Goal: Task Accomplishment & Management: Manage account settings

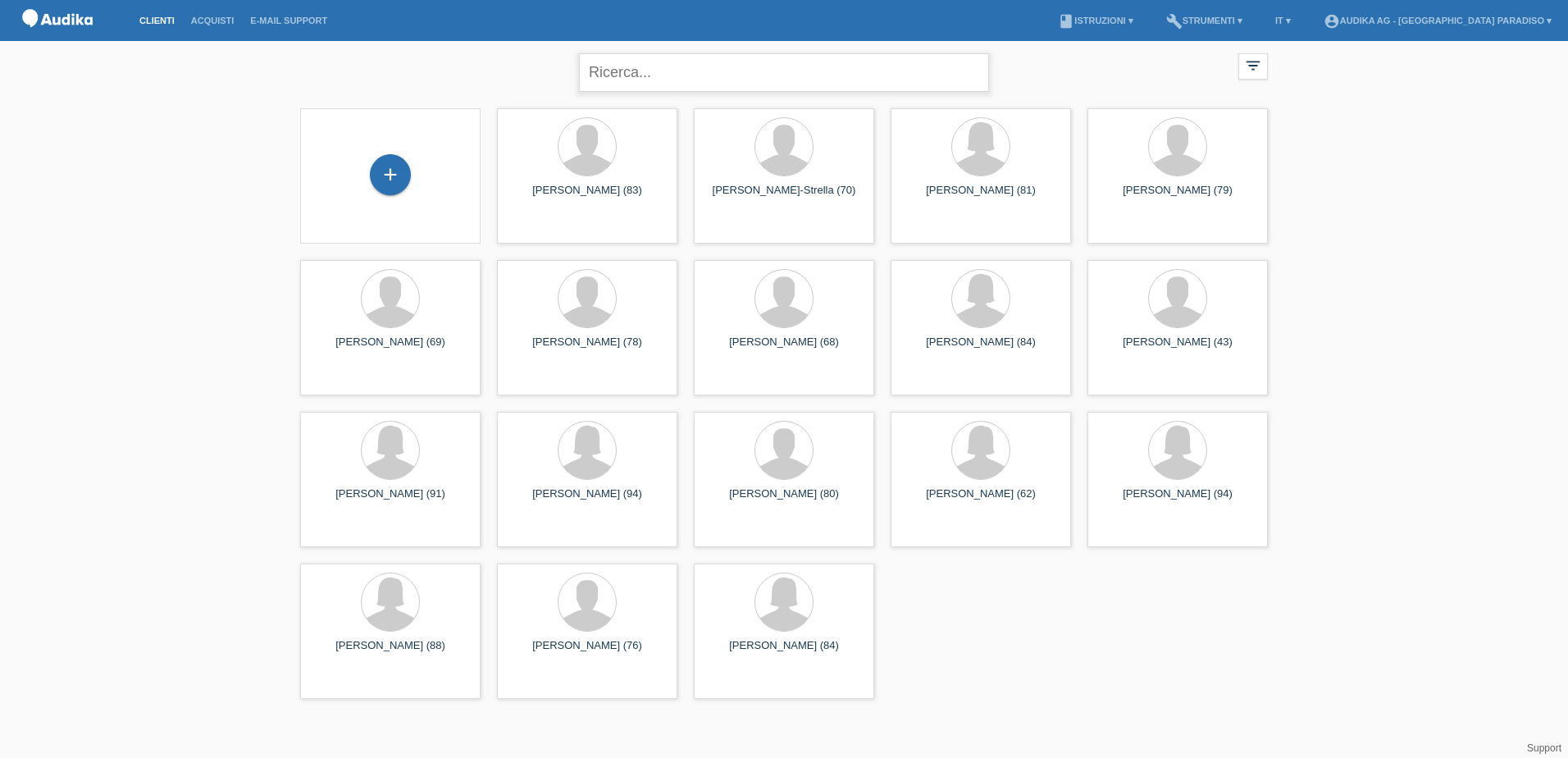
click at [666, 62] on input "text" at bounding box center [784, 73] width 410 height 39
click at [1439, 229] on div "close filter_list view_module Mostra a tutti i clienti star Mostra i clienti co…" at bounding box center [784, 374] width 1568 height 666
click at [775, 75] on input "text" at bounding box center [784, 73] width 410 height 39
type input "gertrud"
click at [1431, 23] on link "account_circle Audika AG - [GEOGRAPHIC_DATA] Paradiso ▾" at bounding box center [1438, 21] width 245 height 10
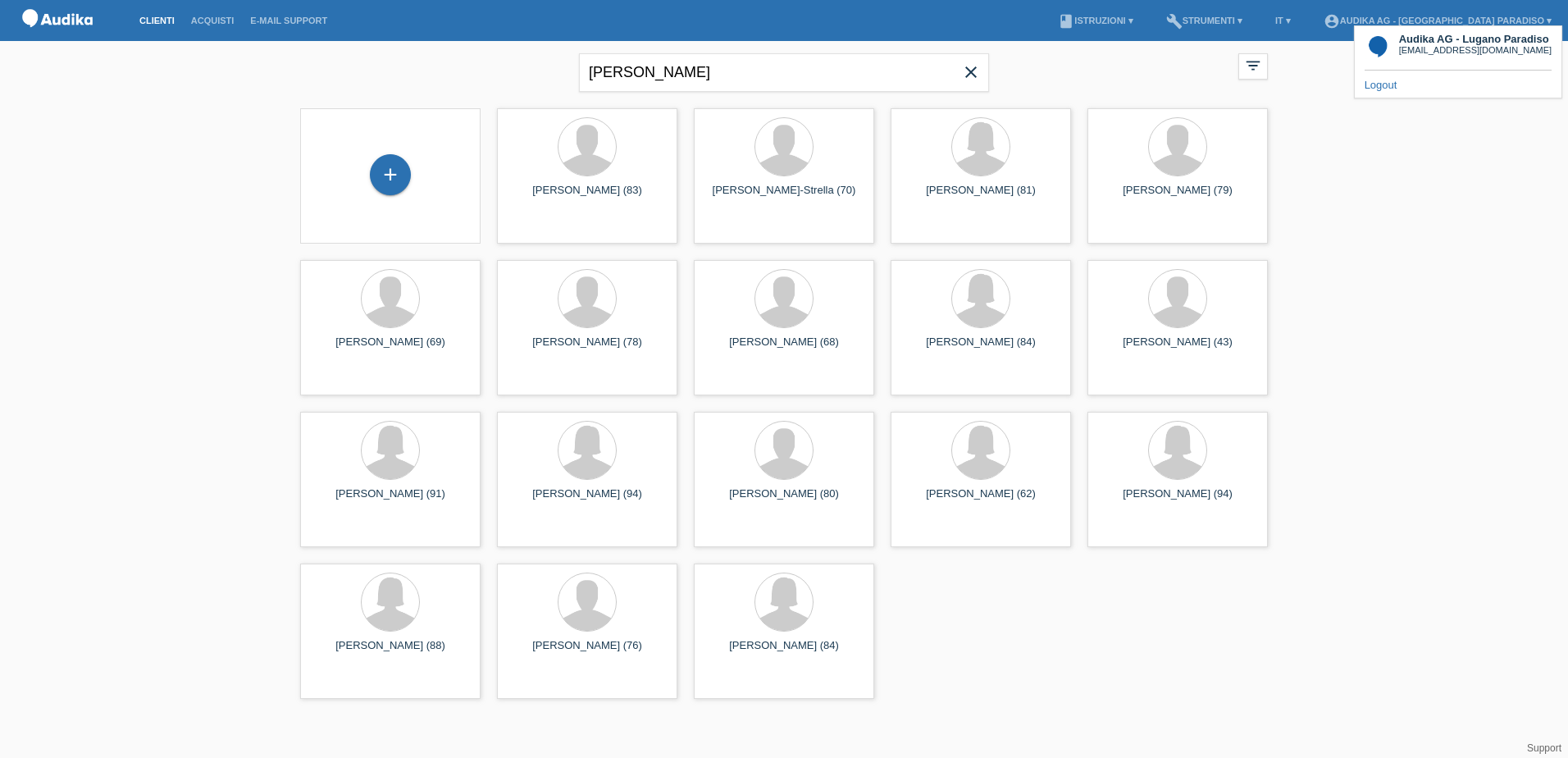
click at [1380, 85] on link "Logout" at bounding box center [1380, 85] width 33 height 13
click at [1141, 26] on li "book Istruzioni ▾" at bounding box center [1095, 21] width 91 height 42
click at [1141, 18] on link "book Istruzioni ▾" at bounding box center [1095, 21] width 91 height 10
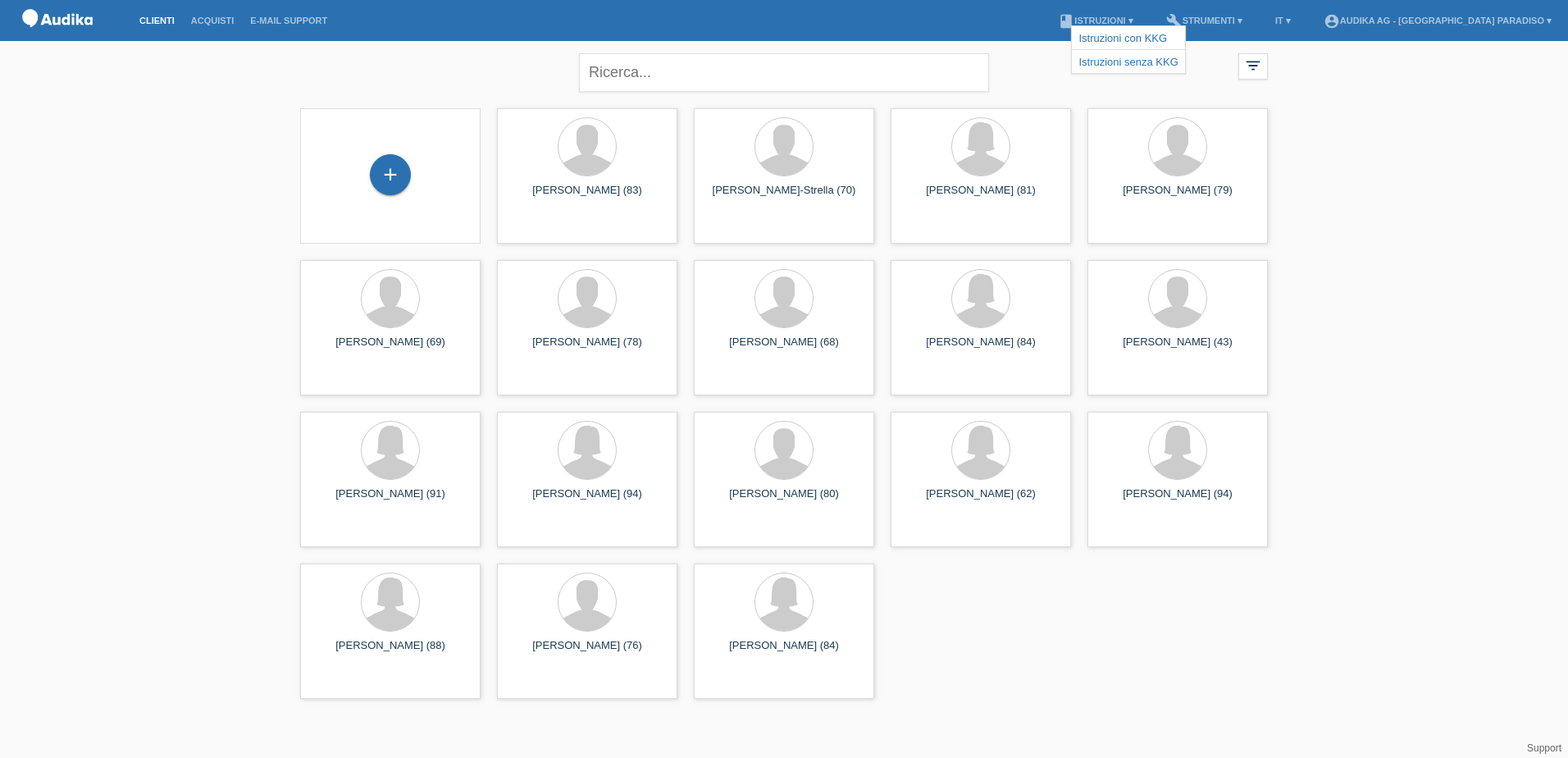
click at [152, 23] on link "Clienti" at bounding box center [157, 21] width 52 height 10
click at [1477, 24] on link "account_circle Audika AG - [GEOGRAPHIC_DATA] Paradiso ▾" at bounding box center [1438, 21] width 245 height 10
click at [1392, 85] on link "Logout" at bounding box center [1380, 85] width 33 height 13
